Goal: Information Seeking & Learning: Check status

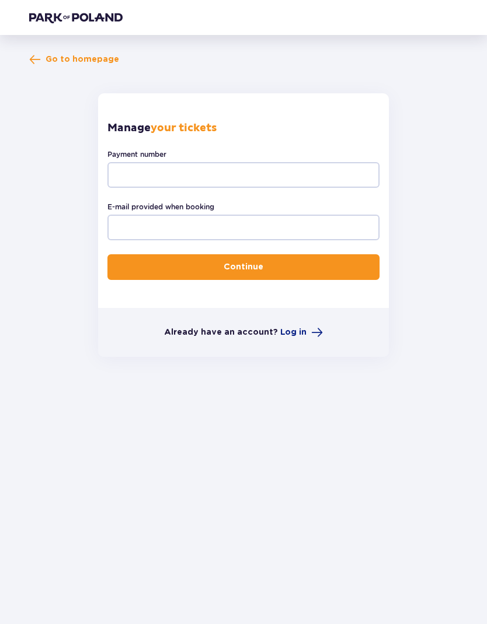
click at [90, 56] on span "Go to homepage" at bounding box center [83, 60] width 74 height 12
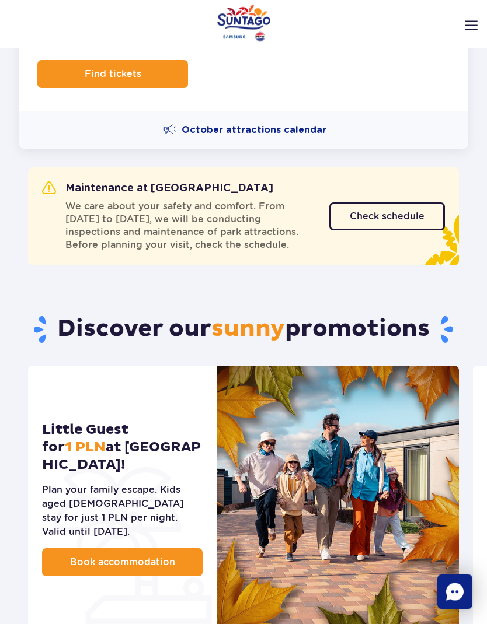
scroll to position [402, 0]
click at [393, 219] on span "Check schedule" at bounding box center [386, 216] width 75 height 9
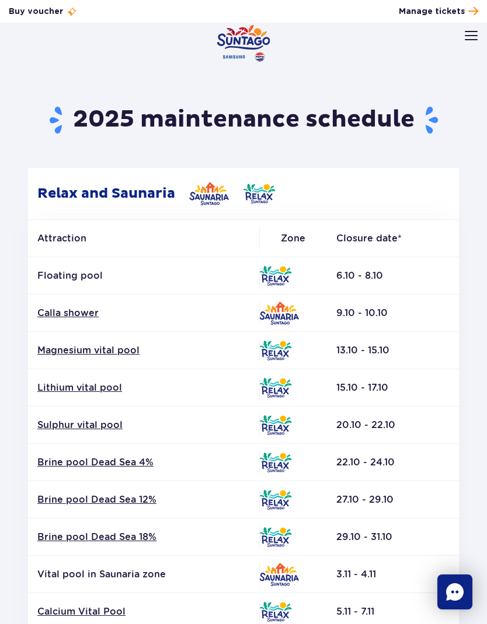
click at [469, 35] on img at bounding box center [470, 35] width 13 height 9
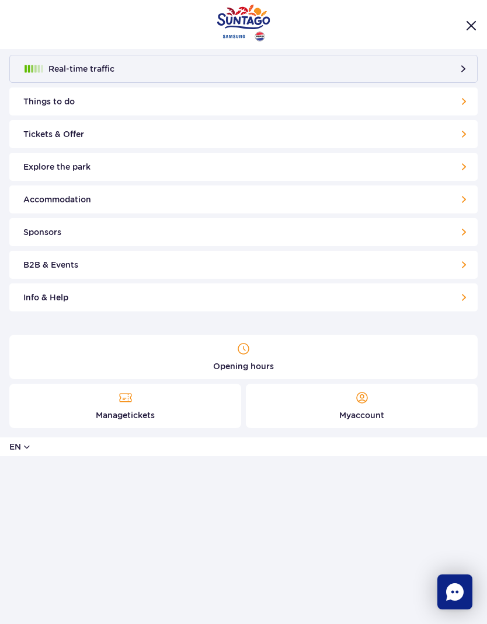
click at [410, 138] on link "Tickets & Offer" at bounding box center [243, 134] width 468 height 28
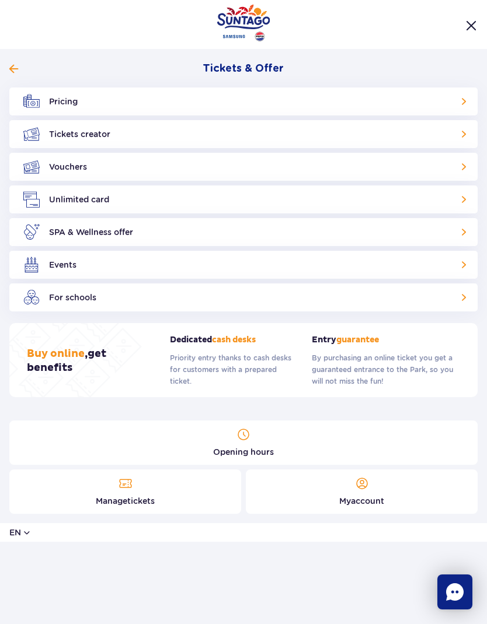
click at [423, 102] on link "Pricing" at bounding box center [243, 102] width 468 height 28
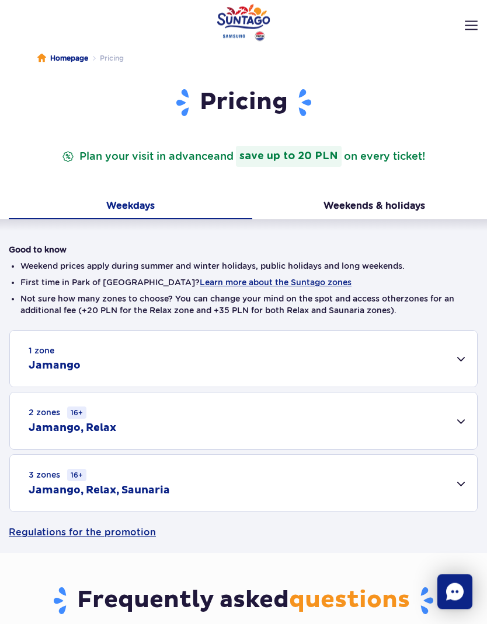
scroll to position [33, 0]
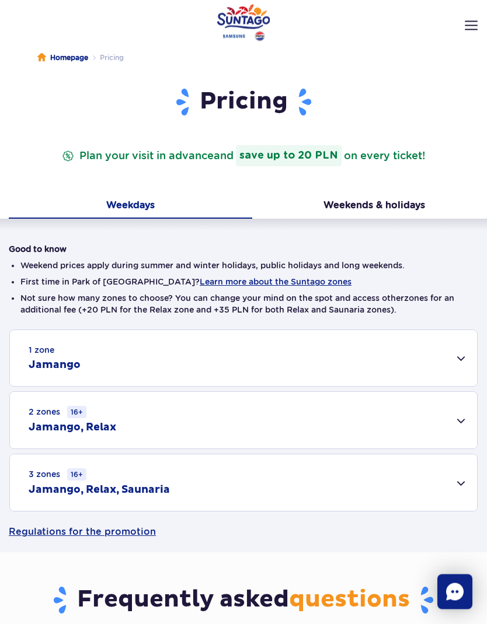
click at [279, 280] on button "Learn more about the Suntago zones" at bounding box center [276, 282] width 152 height 9
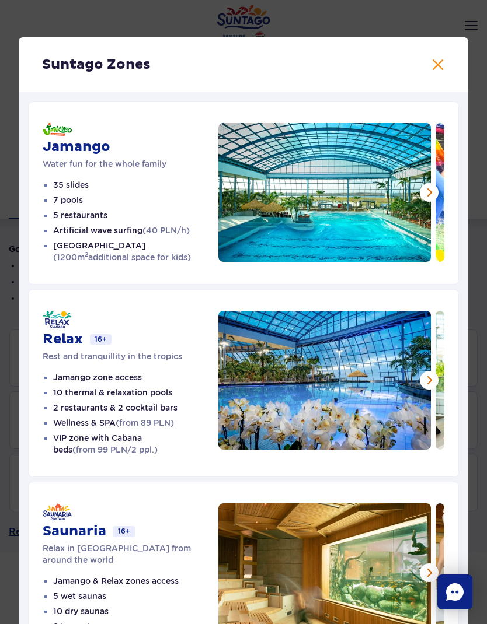
click at [430, 193] on button at bounding box center [428, 192] width 19 height 19
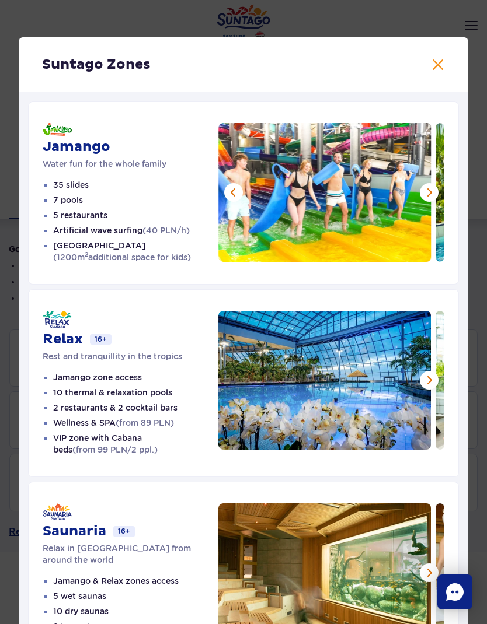
click at [432, 188] on button at bounding box center [428, 192] width 19 height 19
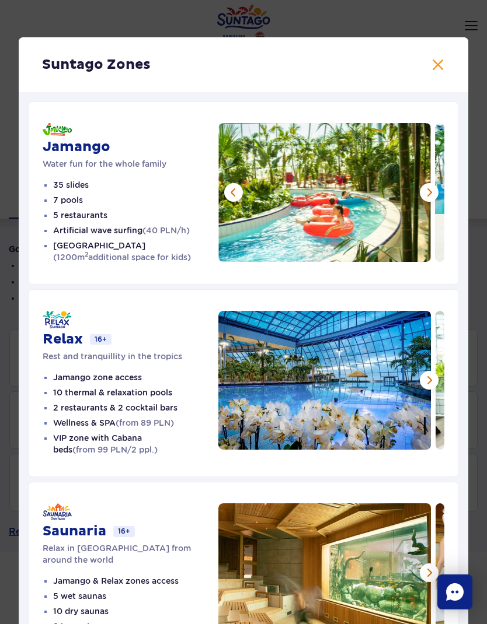
click at [435, 193] on button at bounding box center [428, 192] width 19 height 19
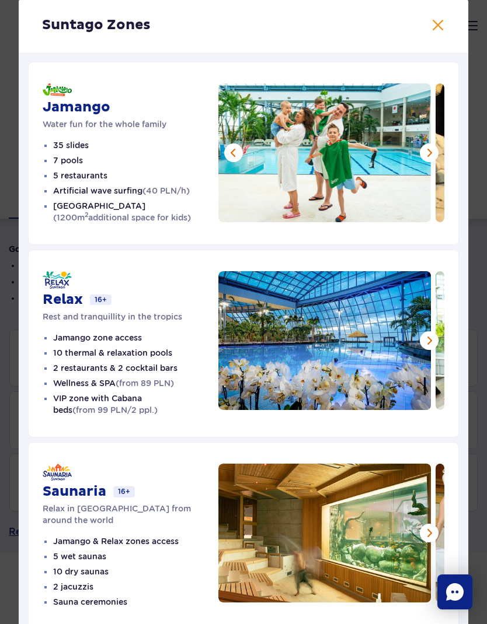
scroll to position [40, 0]
click at [424, 154] on button at bounding box center [428, 153] width 19 height 19
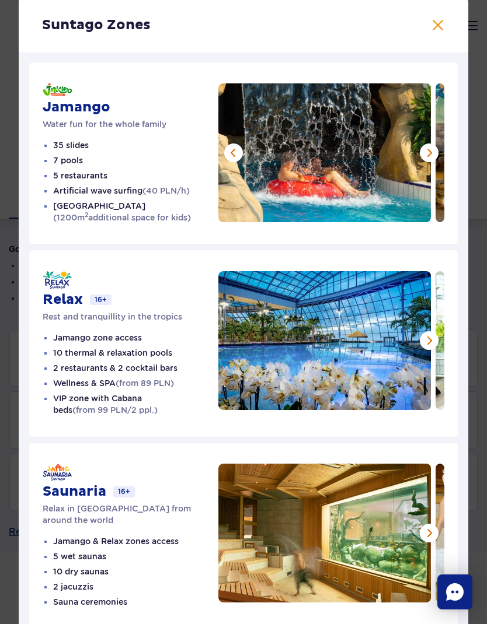
click at [425, 155] on button at bounding box center [428, 153] width 19 height 19
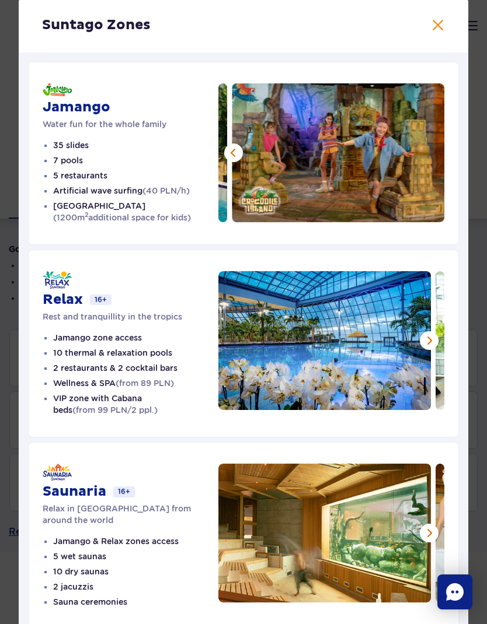
click at [432, 154] on img at bounding box center [338, 152] width 212 height 139
click at [443, 27] on button at bounding box center [438, 25] width 14 height 14
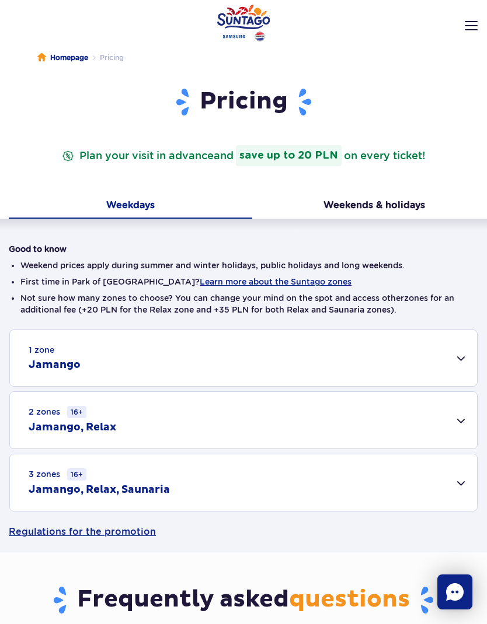
click at [341, 360] on div "1 zone Jamango" at bounding box center [243, 358] width 467 height 56
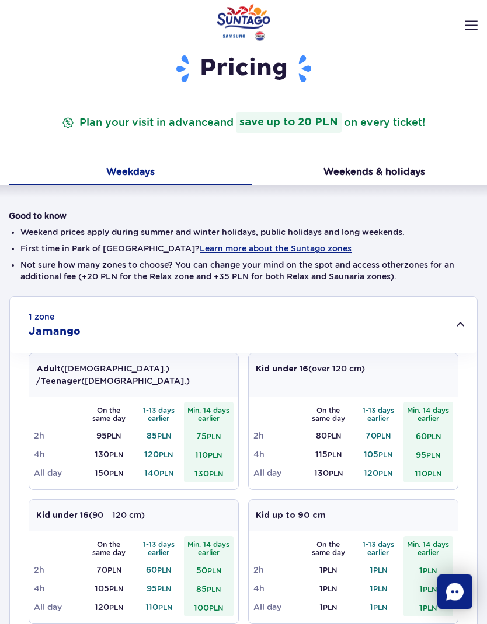
scroll to position [0, 0]
